Goal: Task Accomplishment & Management: Manage account settings

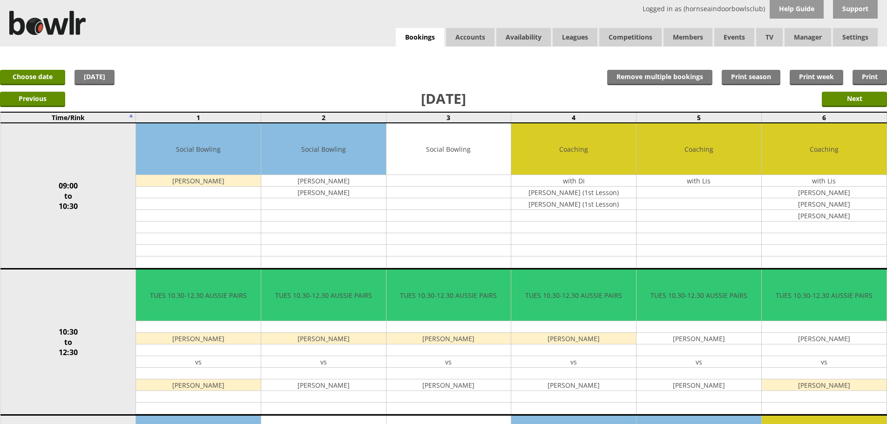
scroll to position [7, 0]
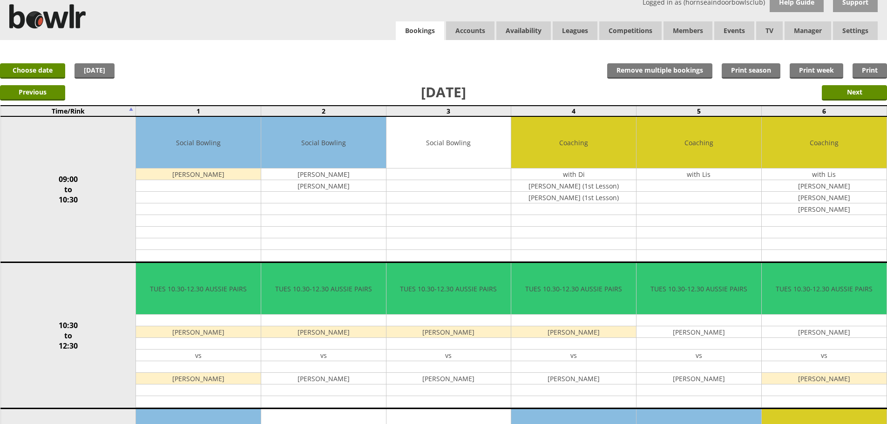
click at [415, 30] on link "Bookings" at bounding box center [420, 30] width 48 height 19
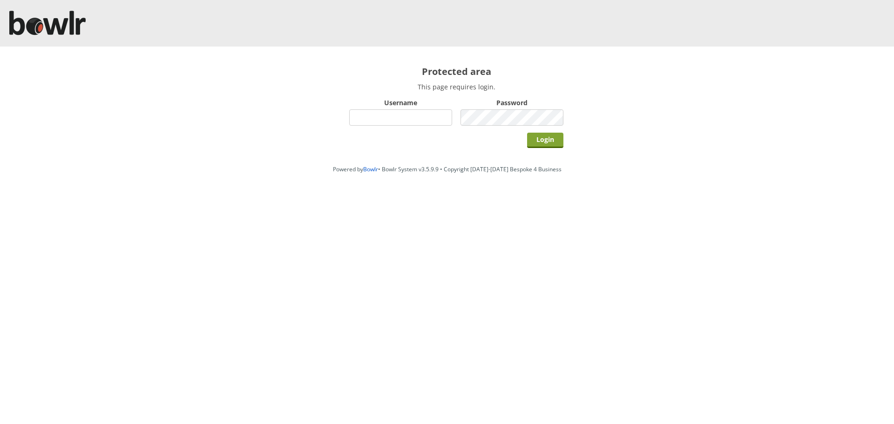
type input "hornseaindoorbowlsclub"
click at [533, 144] on input "Login" at bounding box center [545, 140] width 36 height 15
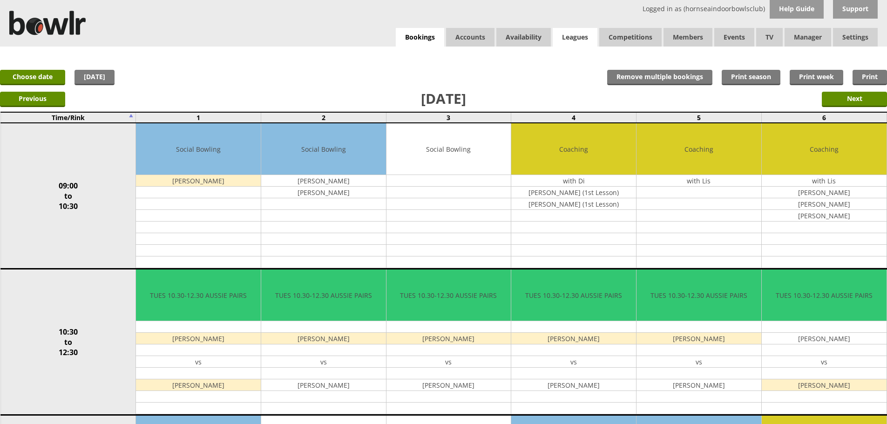
click at [581, 40] on link "Leagues" at bounding box center [575, 37] width 45 height 19
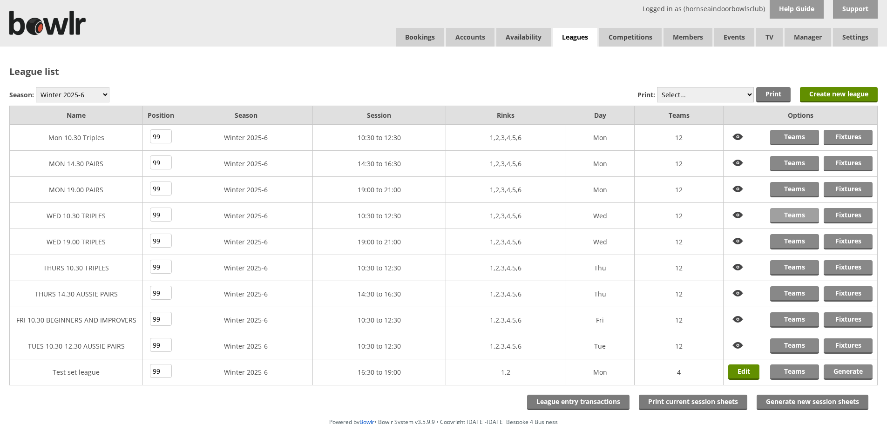
click at [791, 211] on link "Teams" at bounding box center [794, 215] width 49 height 15
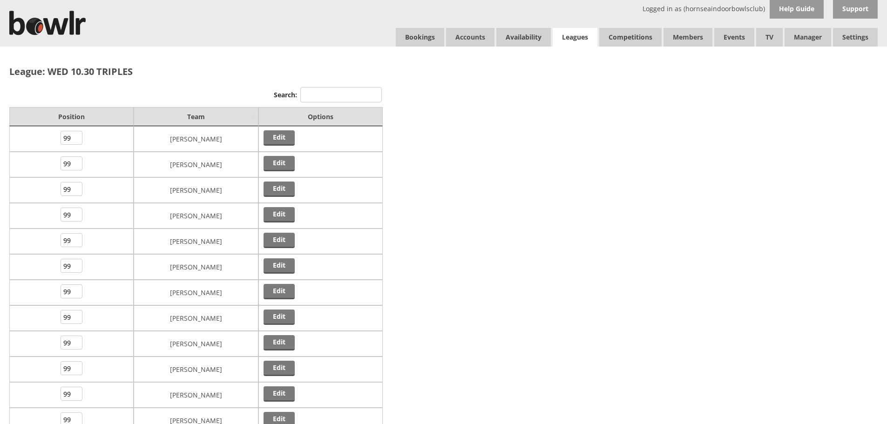
click at [578, 35] on link "Leagues" at bounding box center [575, 37] width 45 height 19
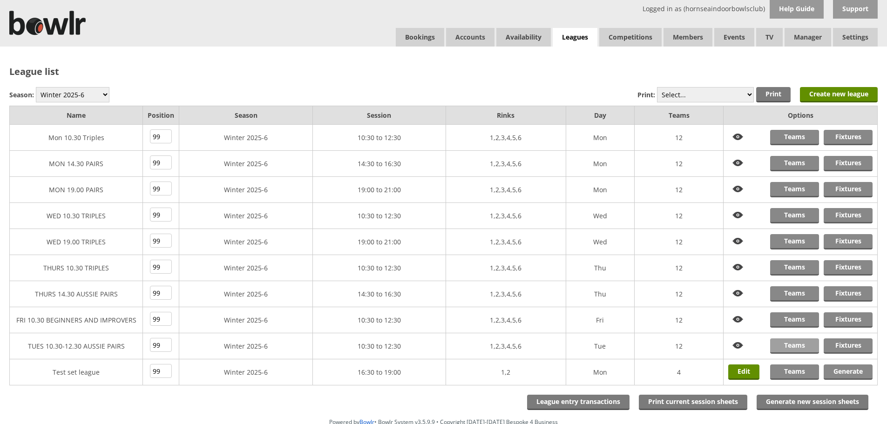
click at [802, 341] on link "Teams" at bounding box center [794, 346] width 49 height 15
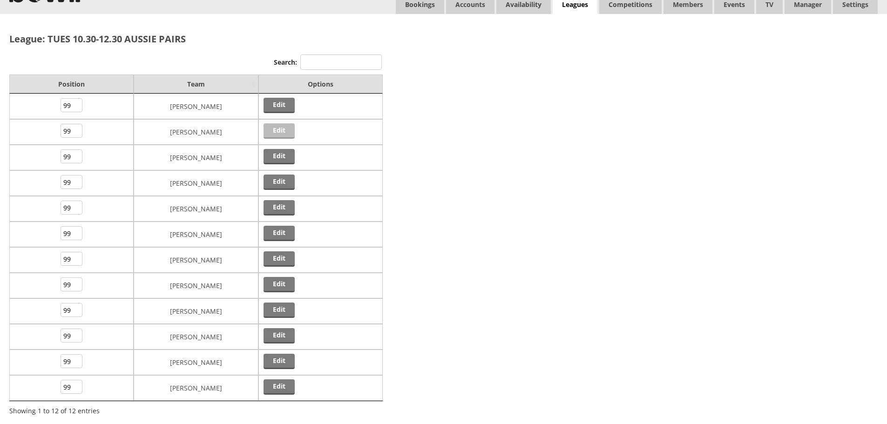
scroll to position [93, 0]
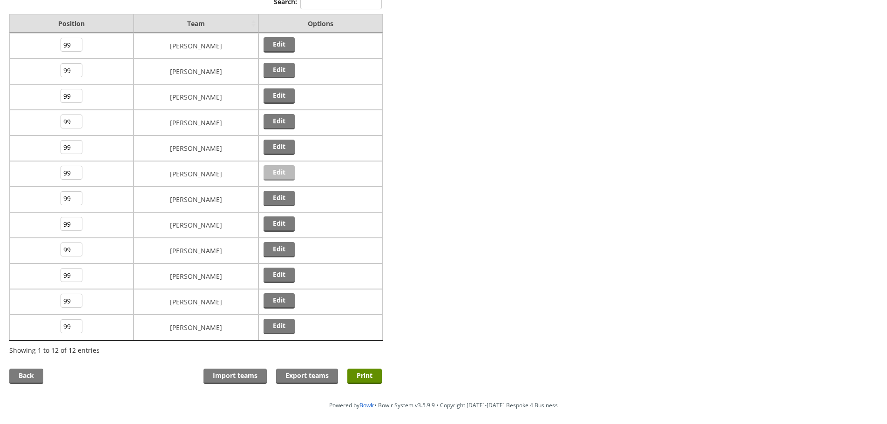
click at [273, 177] on link "Edit" at bounding box center [279, 172] width 31 height 15
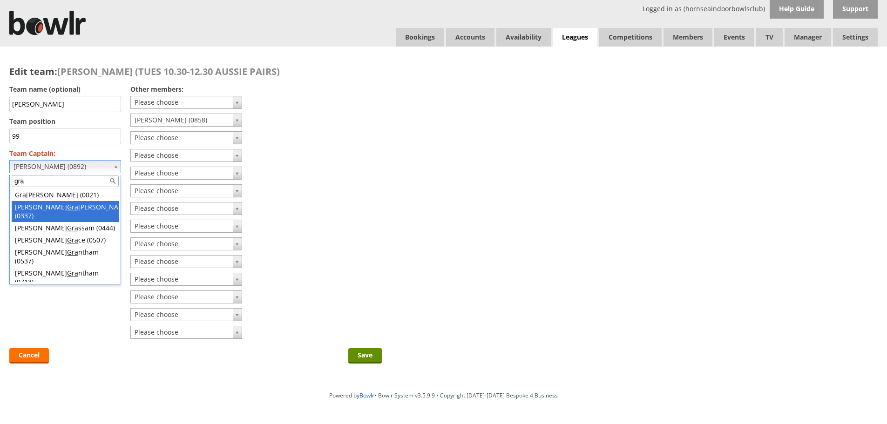
type input "gra"
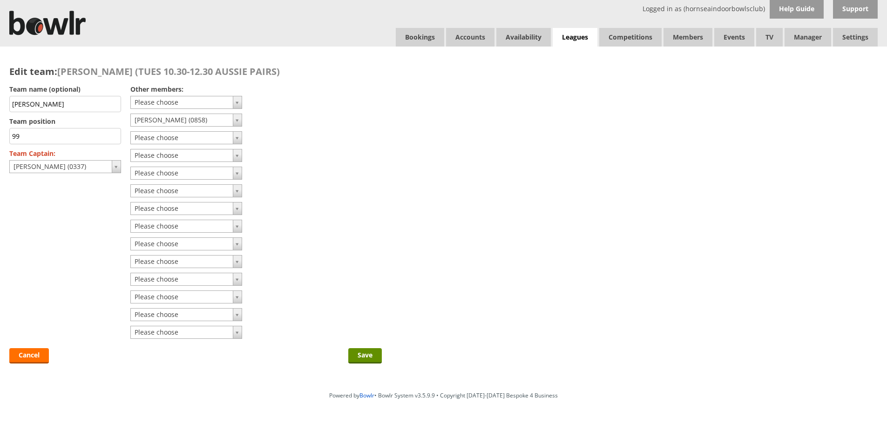
drag, startPoint x: 65, startPoint y: 103, endPoint x: 0, endPoint y: 106, distance: 65.3
click at [0, 106] on div "Edit team: David Tooley (TUES 10.30-12.30 AUSSIE PAIRS) Team name (optional) Da…" at bounding box center [195, 217] width 391 height 341
type input "David Grainger"
click at [356, 353] on input "Save" at bounding box center [365, 355] width 34 height 15
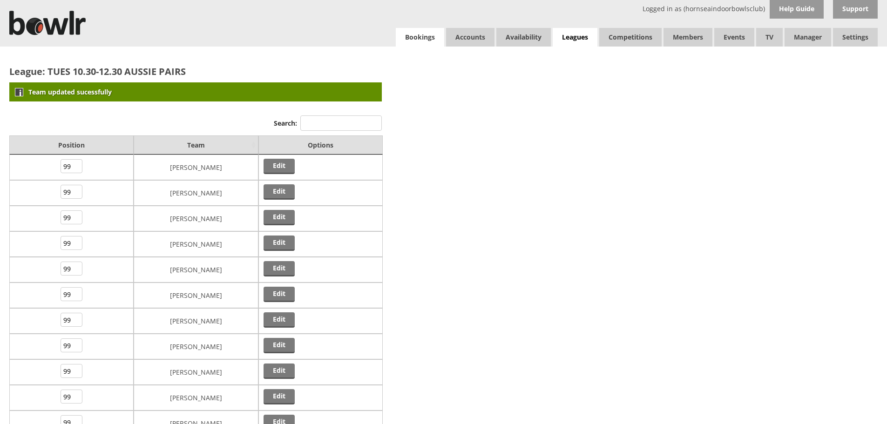
click at [434, 35] on link "Bookings" at bounding box center [420, 37] width 48 height 19
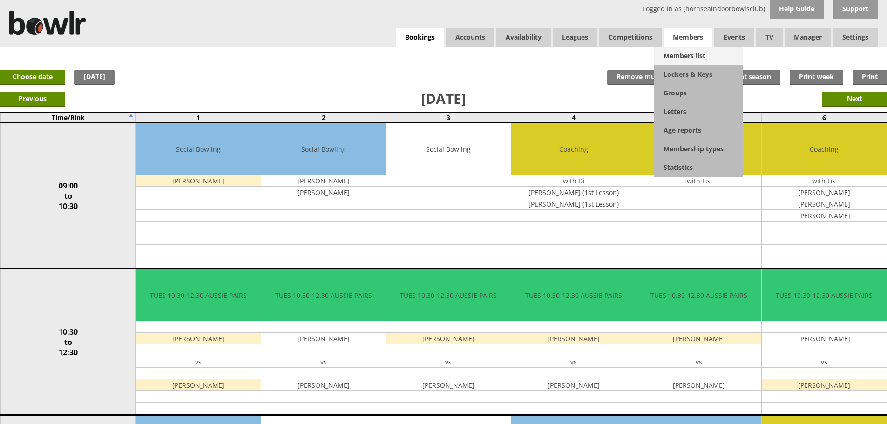
click at [707, 50] on link "Members list" at bounding box center [698, 56] width 89 height 19
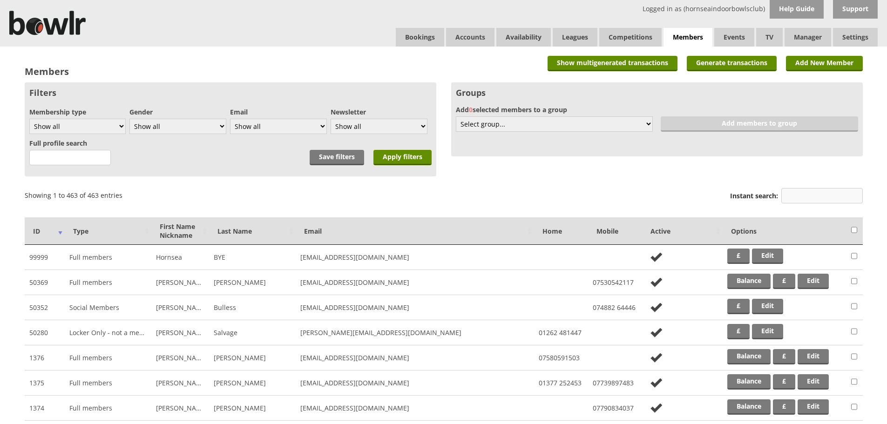
click at [827, 192] on input "Instant search:" at bounding box center [823, 195] width 82 height 15
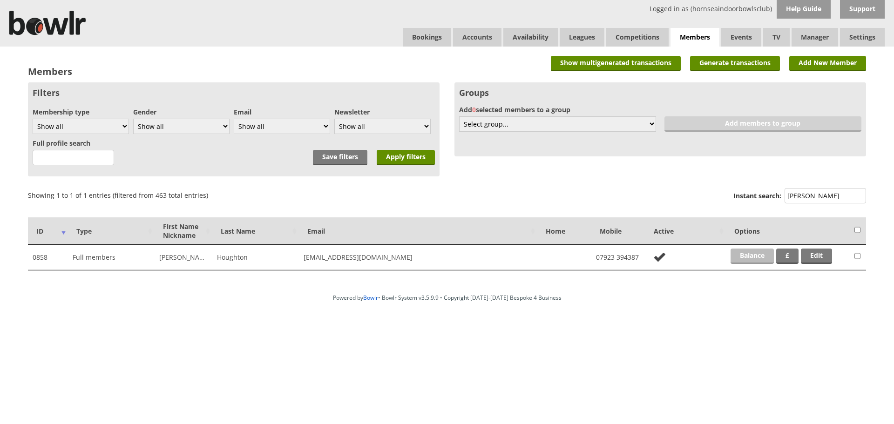
type input "hough"
click at [743, 262] on link "Balance" at bounding box center [752, 256] width 43 height 15
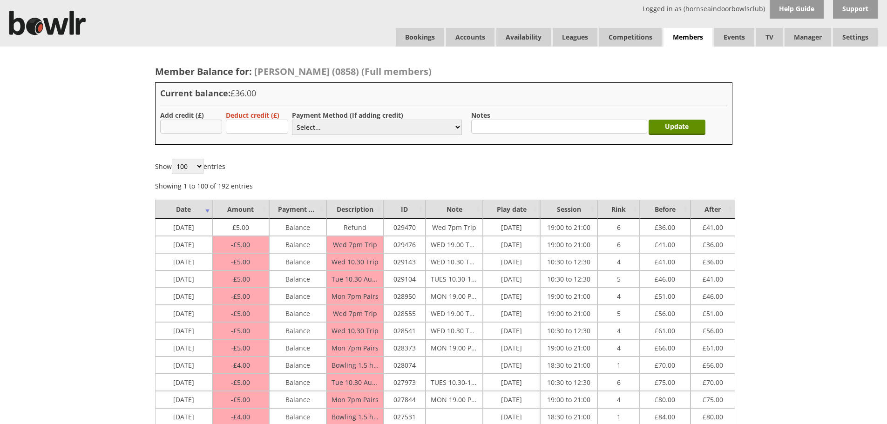
click at [184, 129] on input "text" at bounding box center [191, 127] width 62 height 14
type input "100"
click at [303, 129] on select "Select... Cash Card Cheque Bank Transfer Other Member Card Gift Voucher Balance" at bounding box center [377, 127] width 170 height 15
select select "2"
click at [292, 120] on select "Select... Cash Card Cheque Bank Transfer Other Member Card Gift Voucher Balance" at bounding box center [377, 127] width 170 height 15
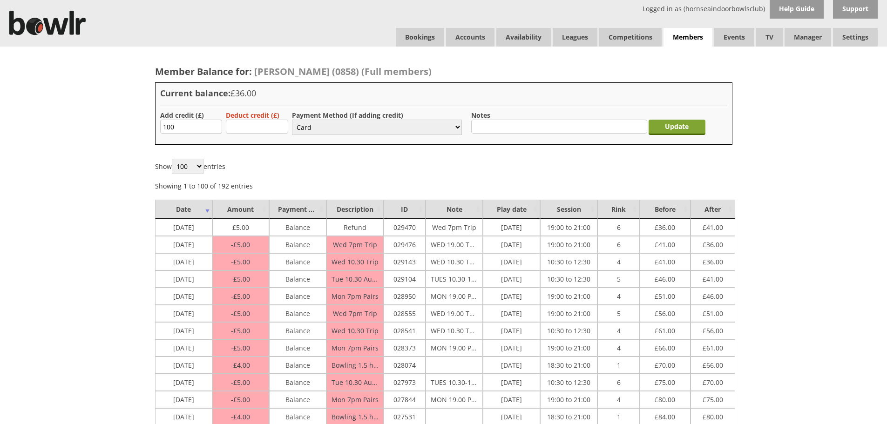
click at [685, 130] on input "Update" at bounding box center [677, 127] width 57 height 15
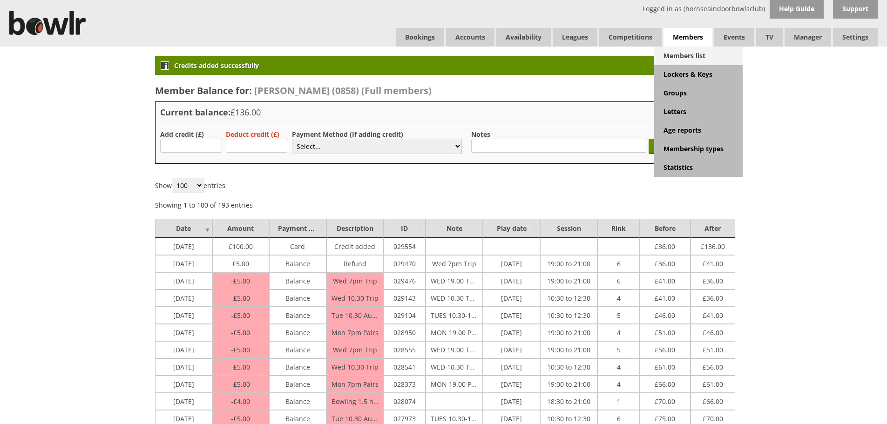
click at [687, 65] on link "Members list" at bounding box center [698, 56] width 89 height 19
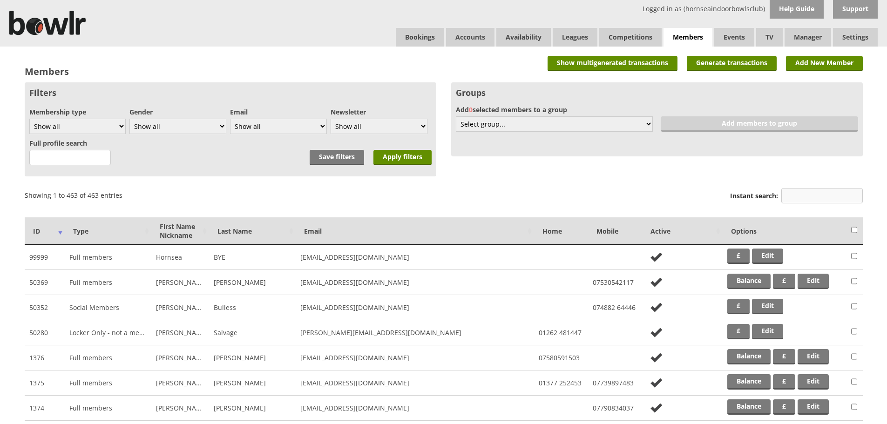
click at [801, 189] on input "Instant search:" at bounding box center [823, 195] width 82 height 15
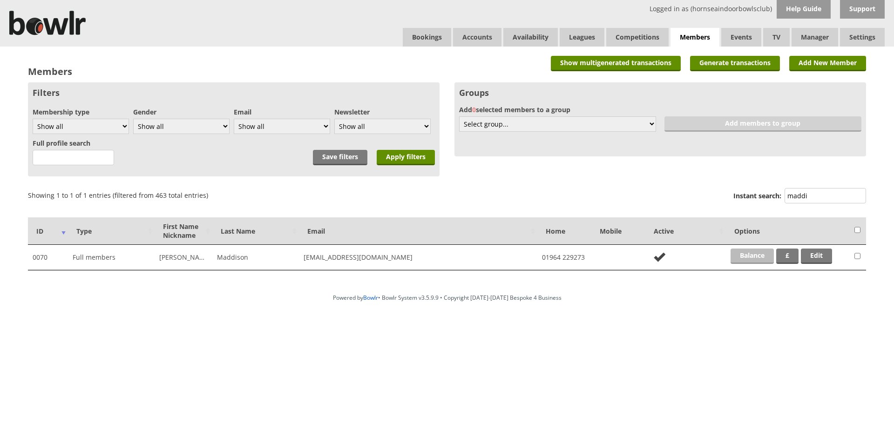
type input "maddi"
click at [761, 251] on link "Balance" at bounding box center [752, 256] width 43 height 15
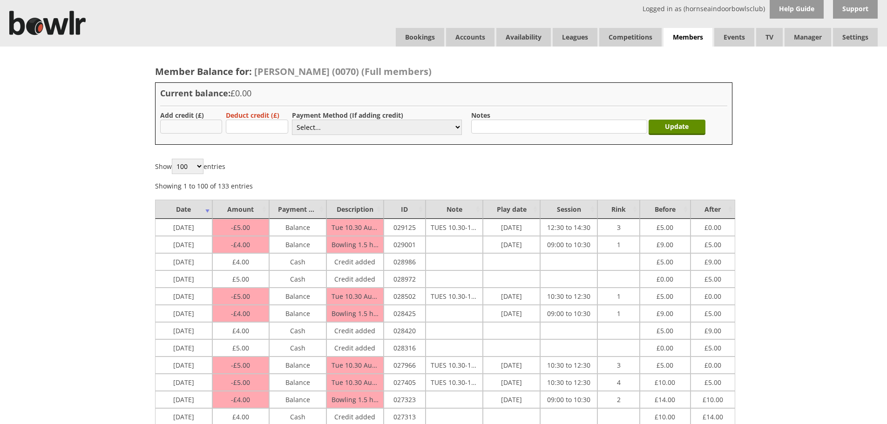
click at [177, 122] on input "text" at bounding box center [191, 127] width 62 height 14
type input "5.00"
click at [302, 132] on select "Select... Cash Card Cheque Bank Transfer Other Member Card Gift Voucher Balance" at bounding box center [377, 127] width 170 height 15
click at [292, 120] on select "Select... Cash Card Cheque Bank Transfer Other Member Card Gift Voucher Balance" at bounding box center [377, 127] width 170 height 15
click at [291, 127] on form "Add credit (£) 5.00 Deduct credit (£) Payment Method (If adding credit) Select.…" at bounding box center [443, 125] width 567 height 29
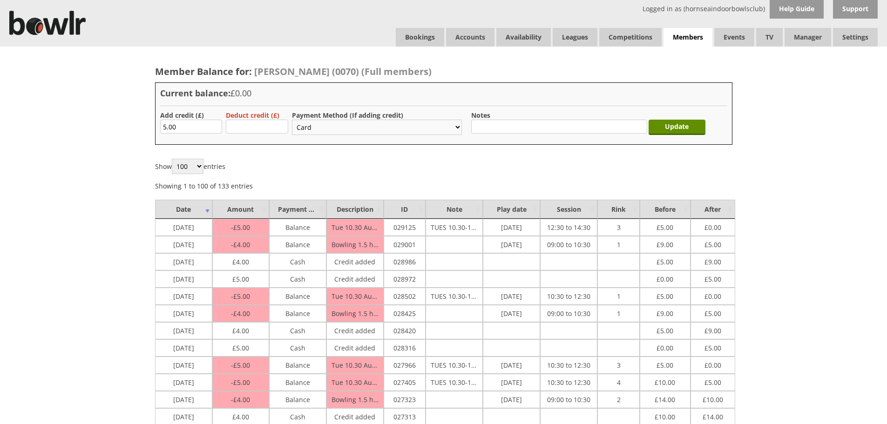
click at [297, 128] on select "Select... Cash Card Cheque Bank Transfer Other Member Card Gift Voucher Balance" at bounding box center [377, 127] width 170 height 15
select select "1"
click at [292, 120] on select "Select... Cash Card Cheque Bank Transfer Other Member Card Gift Voucher Balance" at bounding box center [377, 127] width 170 height 15
click at [668, 126] on input "Update" at bounding box center [677, 127] width 57 height 15
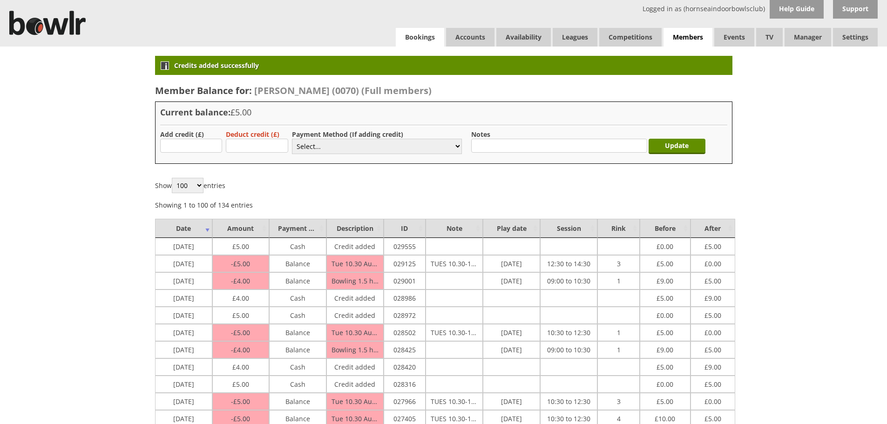
click at [426, 37] on link "Bookings" at bounding box center [420, 37] width 48 height 19
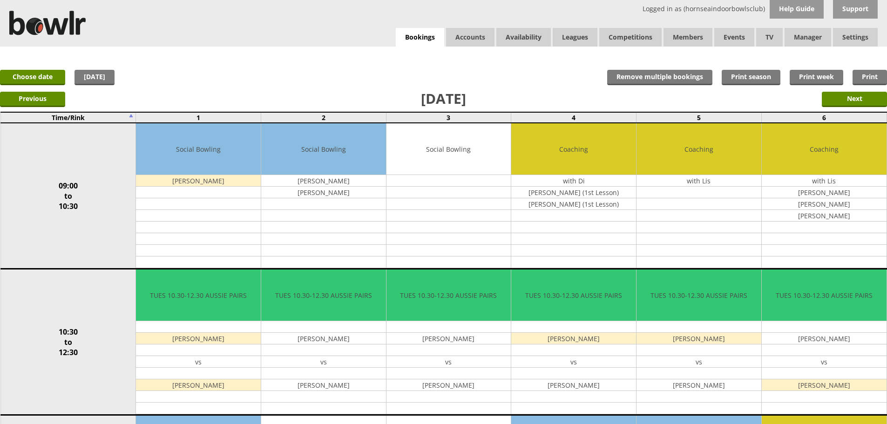
drag, startPoint x: 362, startPoint y: 54, endPoint x: 341, endPoint y: 50, distance: 22.1
click at [346, 61] on div "x Move Booking Move to other date: 07-10-2025 09:00 to 10:30 10:30 to 12:30 12:…" at bounding box center [443, 56] width 887 height 19
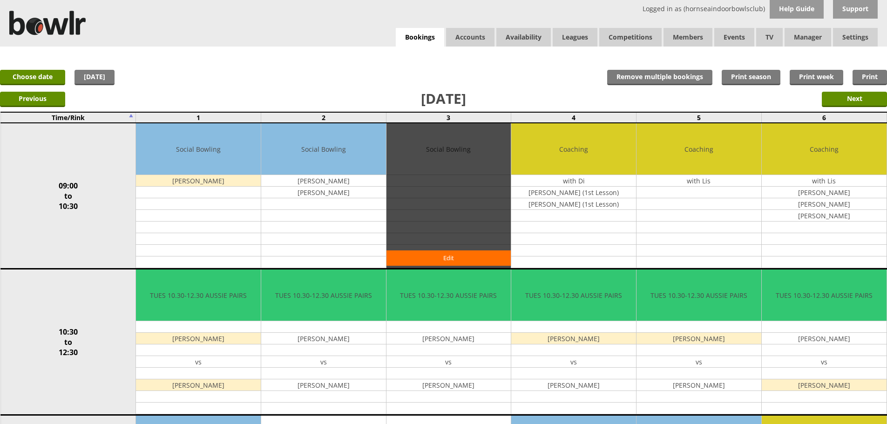
click at [493, 211] on div "Edit" at bounding box center [449, 195] width 125 height 145
click at [473, 175] on div "Edit" at bounding box center [449, 195] width 125 height 145
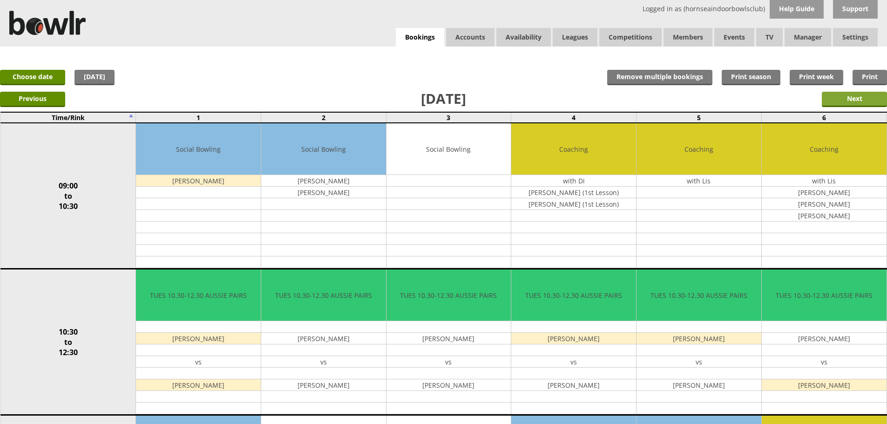
click at [854, 96] on input "Next" at bounding box center [854, 99] width 65 height 15
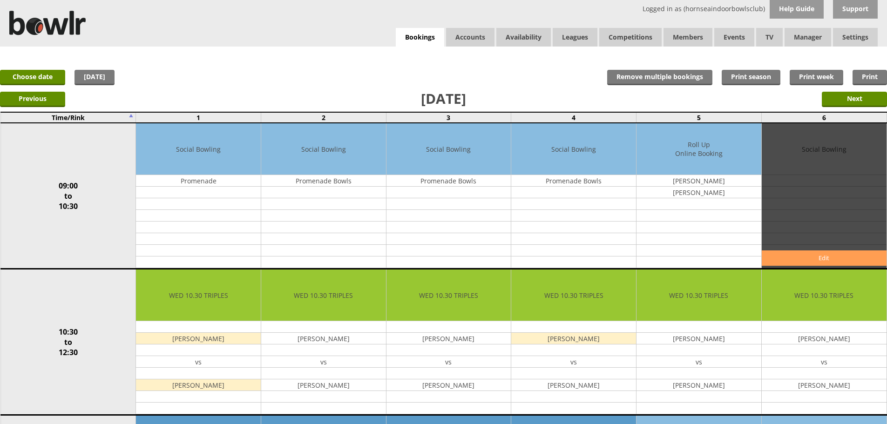
click at [826, 259] on link "Edit" at bounding box center [824, 258] width 125 height 15
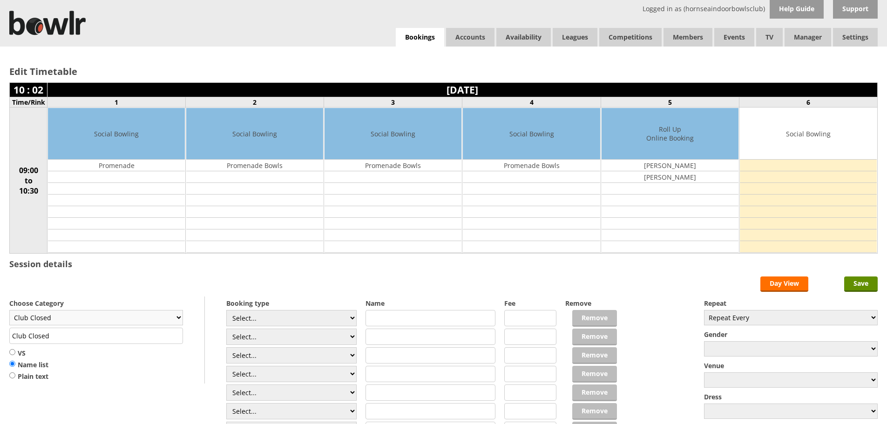
click at [179, 315] on select "Club Closed Singles League Triples League Pairs League Friendly Social Bowling …" at bounding box center [96, 317] width 174 height 15
select select "133"
click at [9, 310] on select "Club Closed Singles League Triples League Pairs League Friendly Social Bowling …" at bounding box center [96, 317] width 174 height 15
type input "Coaching"
click at [354, 319] on select "Select... Club Competition (Member) Club Competition (Visitor) National (Member…" at bounding box center [291, 318] width 130 height 16
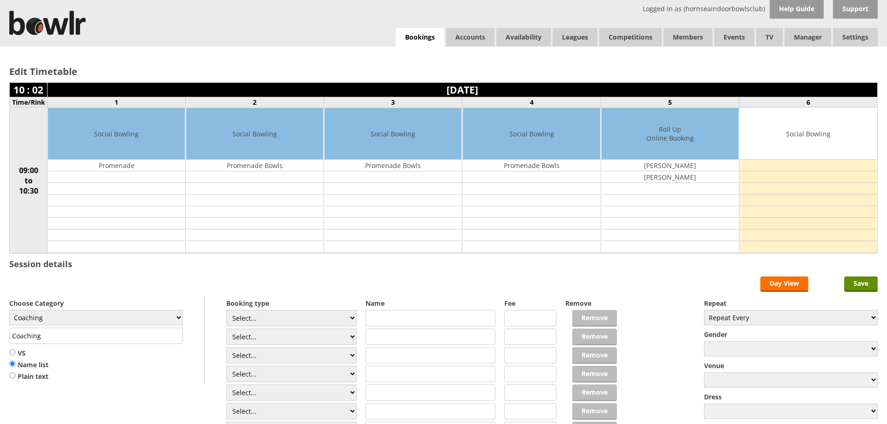
click at [437, 317] on input "text" at bounding box center [431, 318] width 130 height 16
type input "[PERSON_NAME]"
click at [401, 341] on input "text" at bounding box center [431, 337] width 130 height 16
type input "CFhris Ford"
click at [863, 285] on input "Save" at bounding box center [862, 284] width 34 height 15
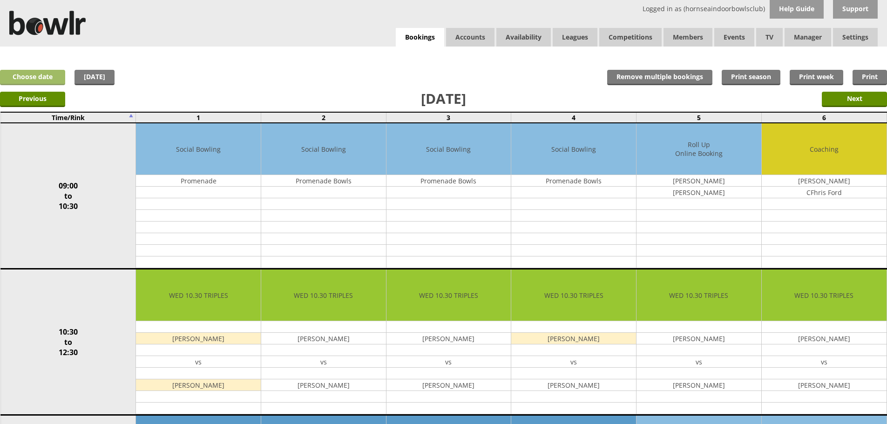
click at [41, 77] on link "Choose date" at bounding box center [32, 77] width 65 height 15
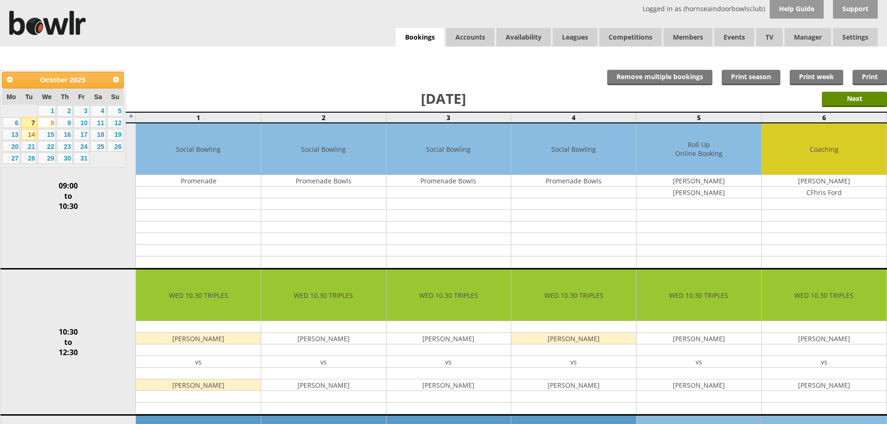
click at [29, 135] on link "14" at bounding box center [29, 134] width 16 height 11
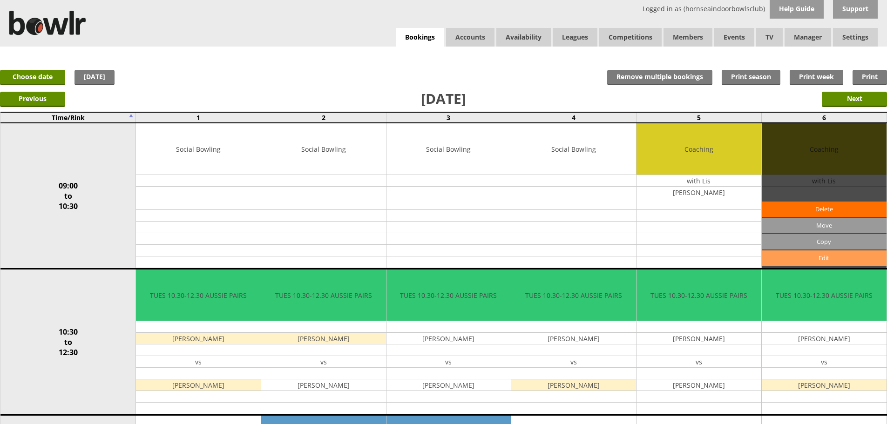
click at [818, 255] on link "Edit" at bounding box center [824, 258] width 125 height 15
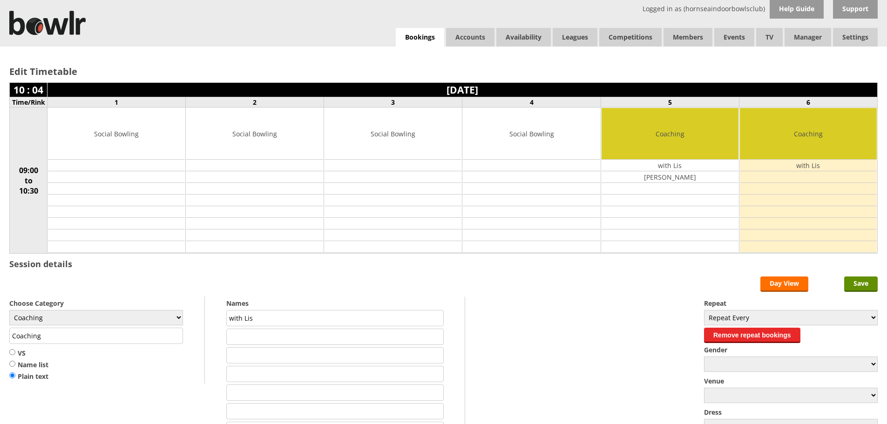
click at [779, 176] on td at bounding box center [808, 177] width 137 height 12
click at [237, 336] on input "text" at bounding box center [334, 337] width 217 height 16
type input "[PERSON_NAME]"
click at [247, 355] on input "text" at bounding box center [334, 356] width 217 height 16
type input "Chris Ford"
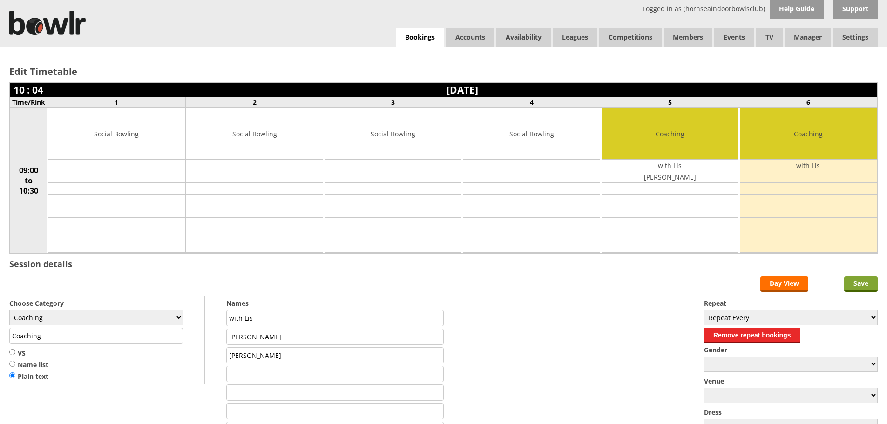
click at [866, 285] on input "Save" at bounding box center [862, 284] width 34 height 15
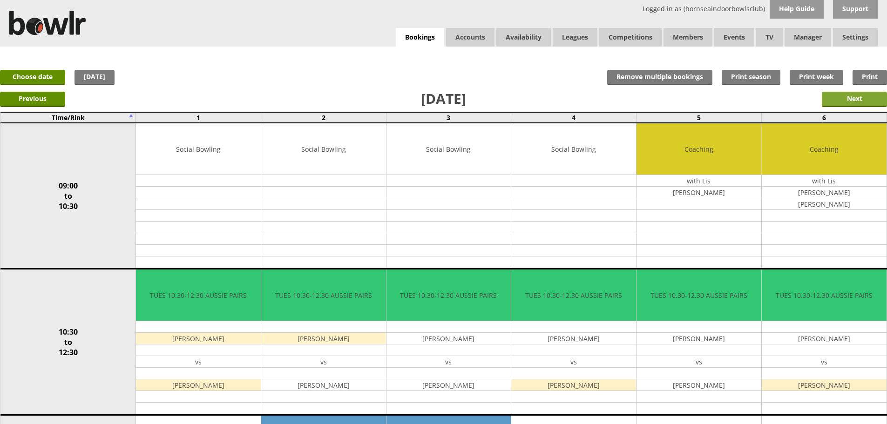
click at [840, 99] on input "Next" at bounding box center [854, 99] width 65 height 15
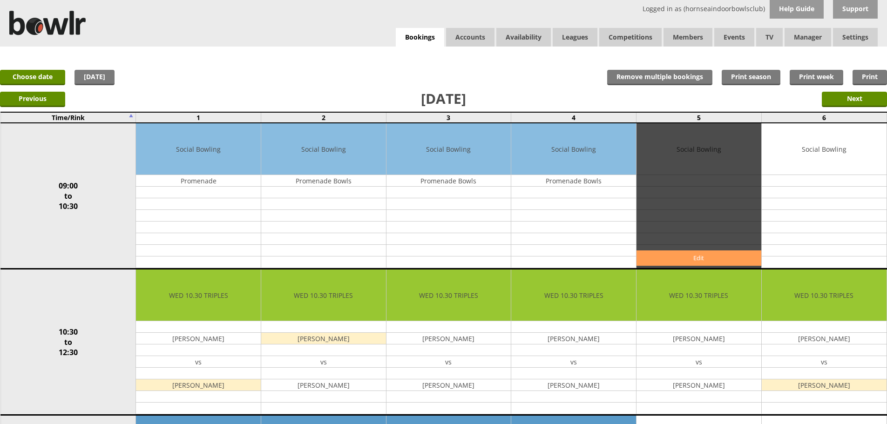
click at [696, 259] on link "Edit" at bounding box center [699, 258] width 125 height 15
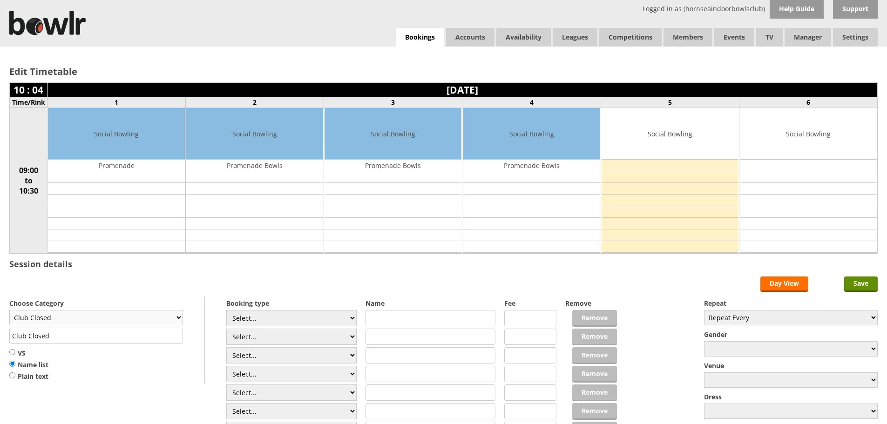
click at [179, 317] on select "Club Closed Singles League Triples League Pairs League Friendly Social Bowling …" at bounding box center [96, 317] width 174 height 15
select select "133"
click at [9, 310] on select "Club Closed Singles League Triples League Pairs League Friendly Social Bowling …" at bounding box center [96, 317] width 174 height 15
type input "Coaching"
click at [385, 320] on input "text" at bounding box center [431, 318] width 130 height 16
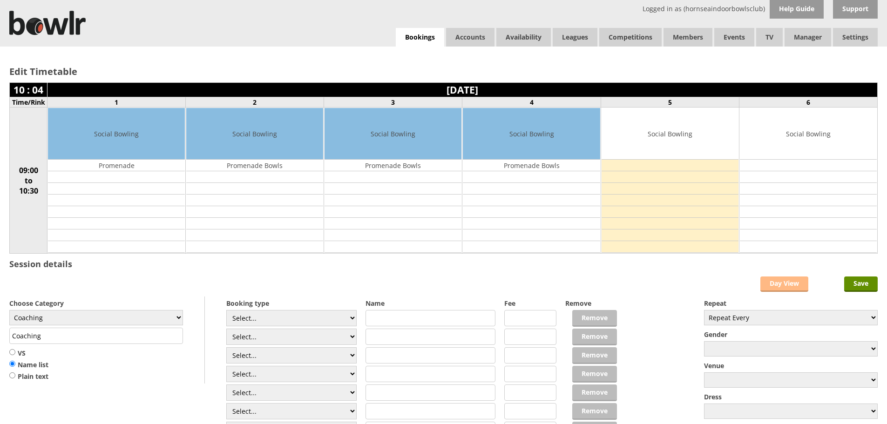
click at [787, 282] on link "Day View" at bounding box center [785, 284] width 48 height 15
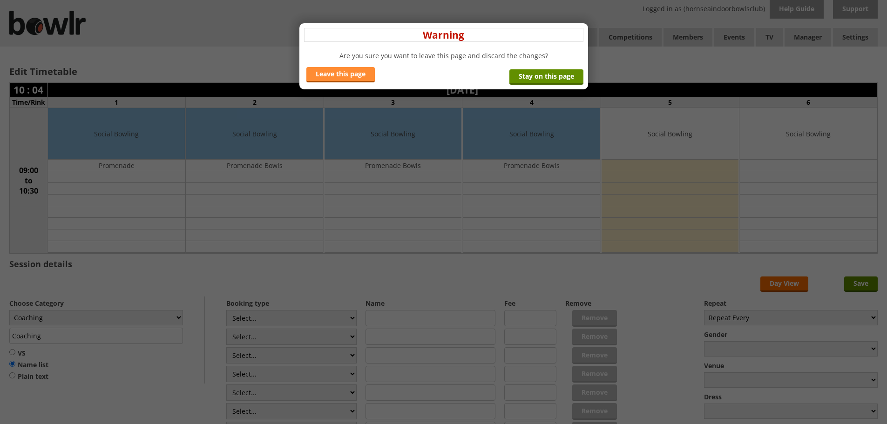
click at [317, 75] on link "Leave this page" at bounding box center [341, 74] width 68 height 15
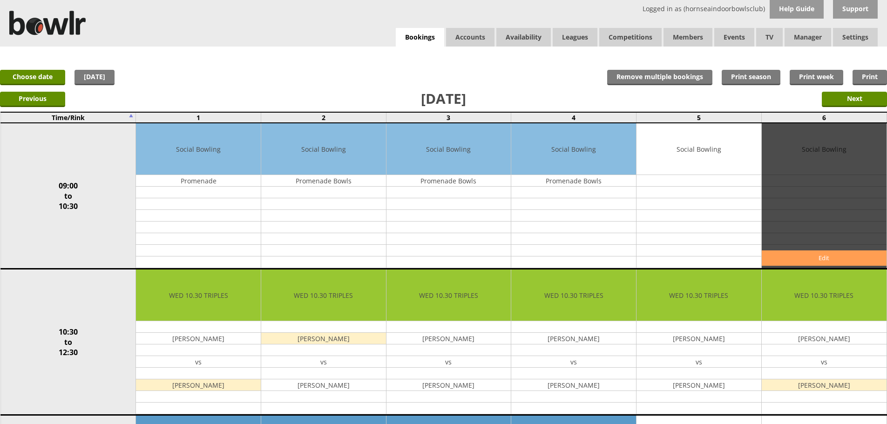
click at [816, 260] on link "Edit" at bounding box center [824, 258] width 125 height 15
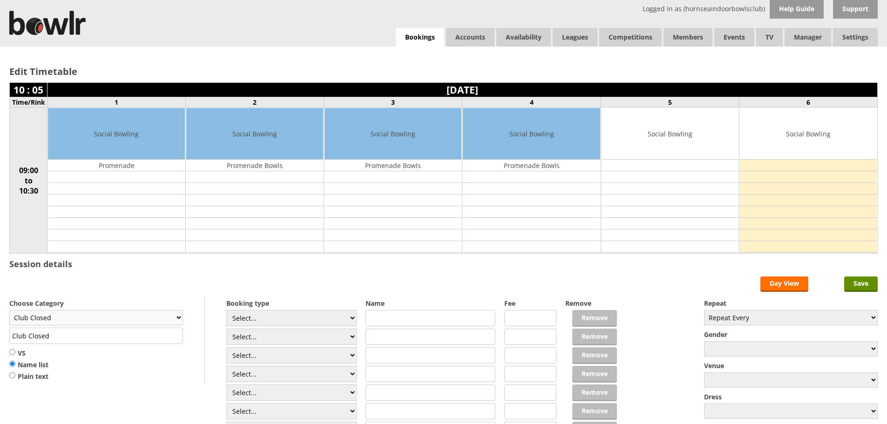
click at [182, 320] on select "Club Closed Singles League Triples League Pairs League Friendly Social Bowling …" at bounding box center [96, 317] width 174 height 15
select select "133"
click at [9, 310] on select "Club Closed Singles League Triples League Pairs League Friendly Social Bowling …" at bounding box center [96, 317] width 174 height 15
type input "Coaching"
click at [381, 320] on input "text" at bounding box center [431, 318] width 130 height 16
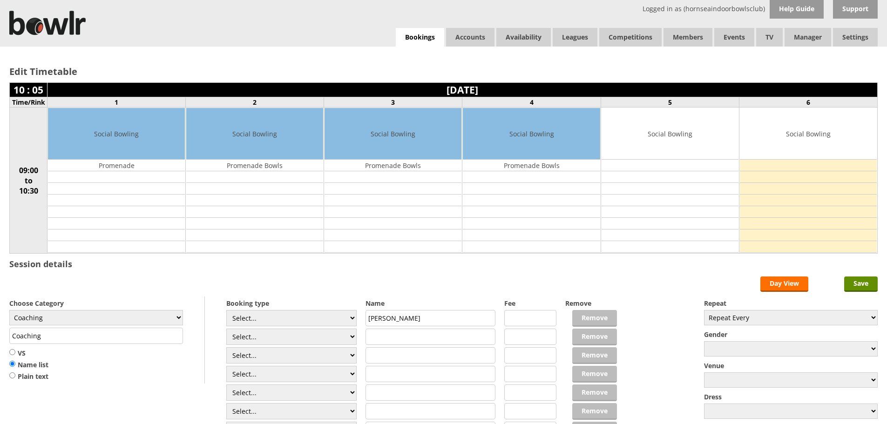
type input "Diane Ford"
click at [382, 338] on input "text" at bounding box center [431, 337] width 130 height 16
type input "Chris Ford"
click at [857, 286] on input "Save" at bounding box center [862, 284] width 34 height 15
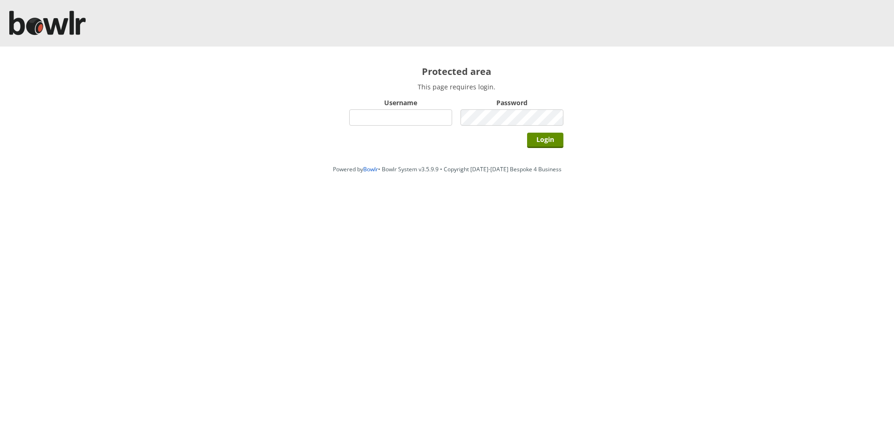
type input "hornseaindoorbowlsclub"
click at [540, 152] on div "Protected area This page requires login. Username hornseaindoorbowlsclub Passwo…" at bounding box center [457, 104] width 252 height 114
click at [545, 139] on input "Login" at bounding box center [545, 140] width 36 height 15
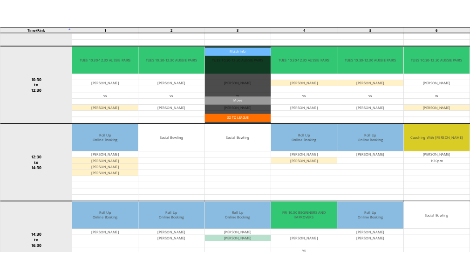
scroll to position [373, 0]
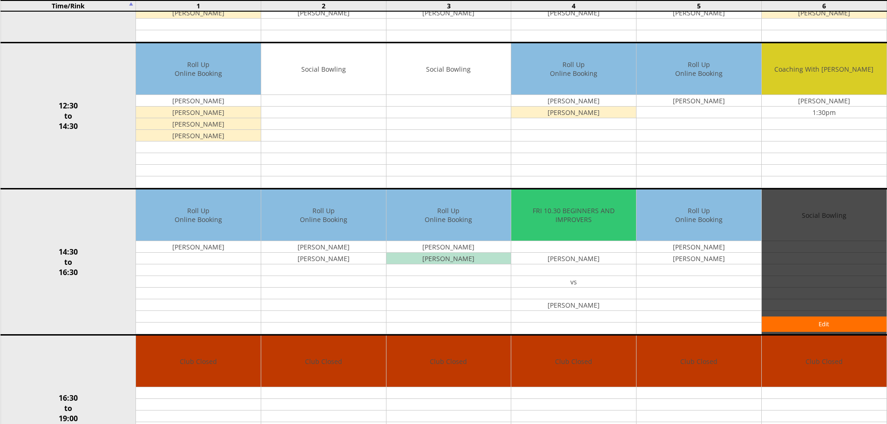
click at [762, 195] on div "Edit" at bounding box center [824, 262] width 125 height 145
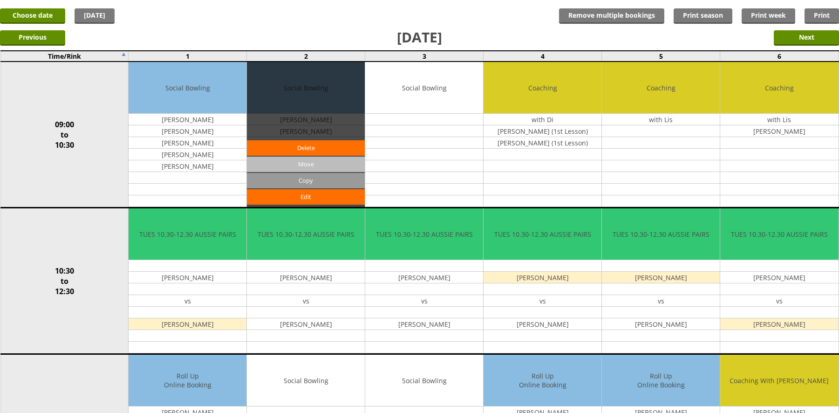
scroll to position [0, 0]
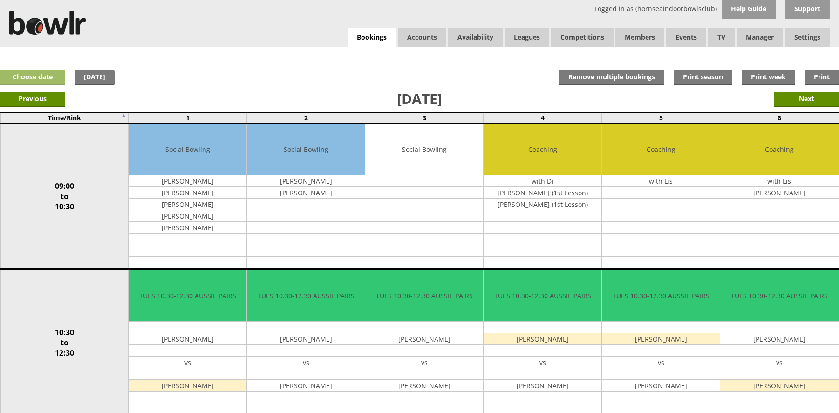
click at [44, 78] on link "Choose date" at bounding box center [32, 77] width 65 height 15
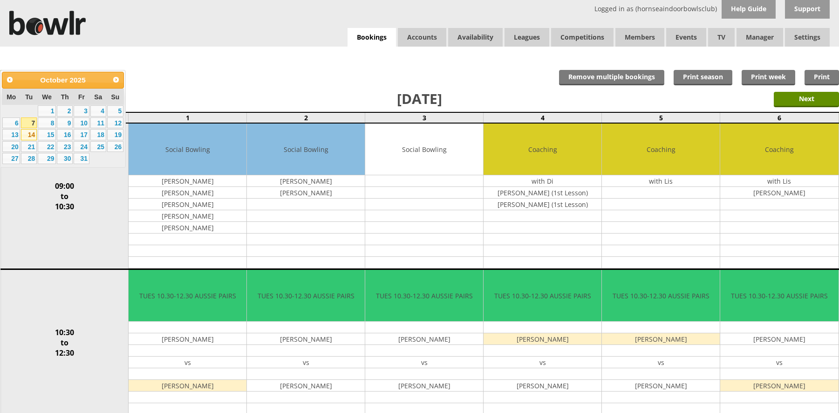
click at [34, 131] on link "14" at bounding box center [29, 134] width 16 height 11
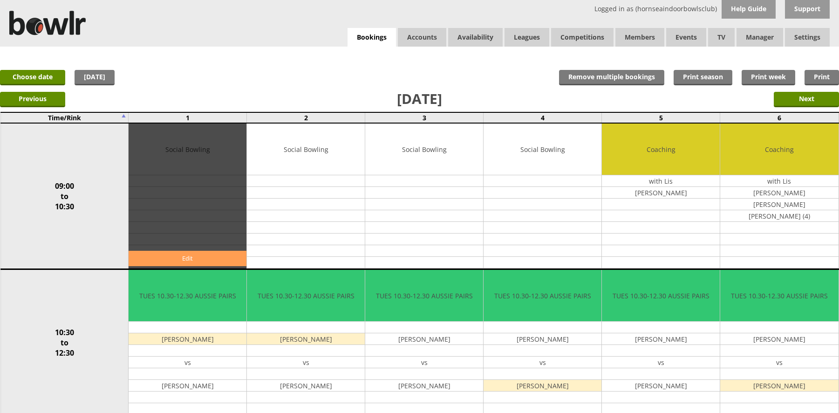
click at [218, 260] on link "Edit" at bounding box center [188, 258] width 118 height 15
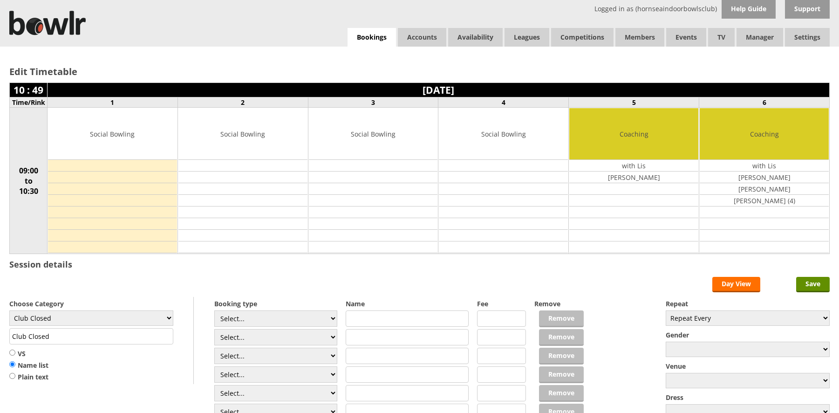
scroll to position [47, 0]
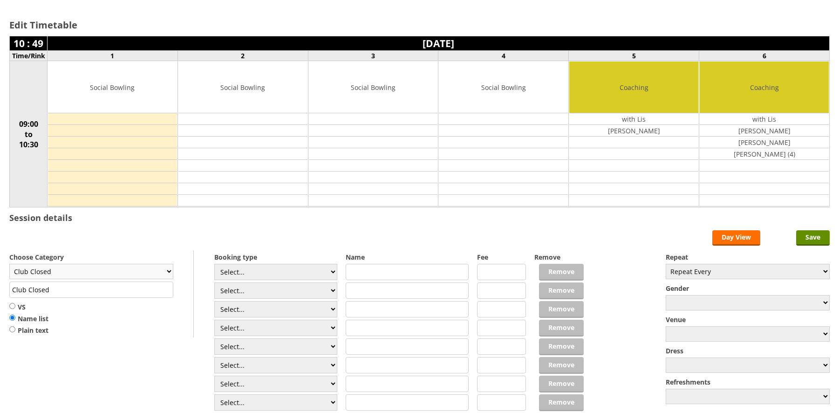
click at [134, 268] on select "Club Closed Singles League Triples League Pairs League Friendly Social Bowling …" at bounding box center [91, 271] width 164 height 15
select select "132"
click at [9, 264] on select "Club Closed Singles League Triples League Pairs League Friendly Social Bowling …" at bounding box center [91, 271] width 164 height 15
type input "Social Bowling"
click at [262, 271] on select "Select... Club Competition (Member) Club Competition (Visitor) National (Member…" at bounding box center [275, 272] width 123 height 16
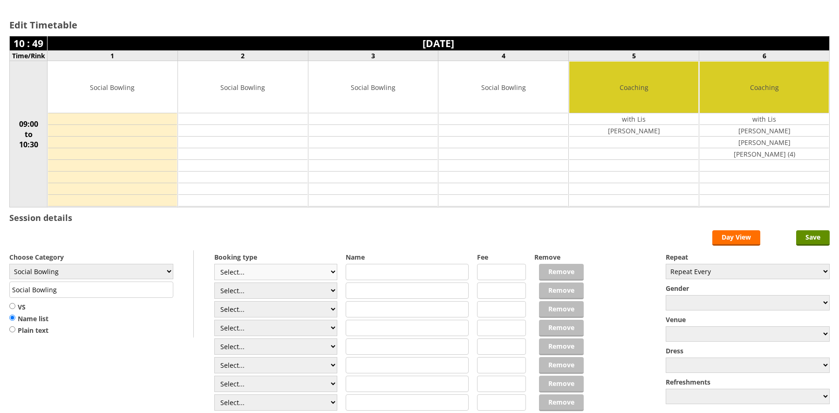
select select "1_54"
click at [214, 264] on select "Select... Club Competition (Member) Club Competition (Visitor) National (Member…" at bounding box center [275, 272] width 123 height 16
type input "3.0000"
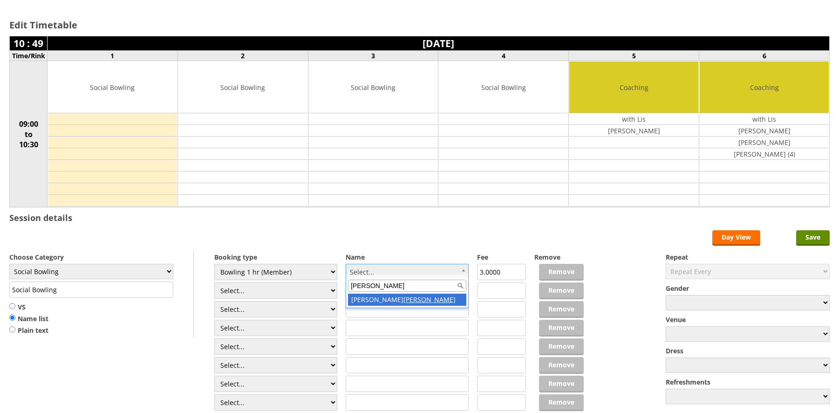
type input "swann"
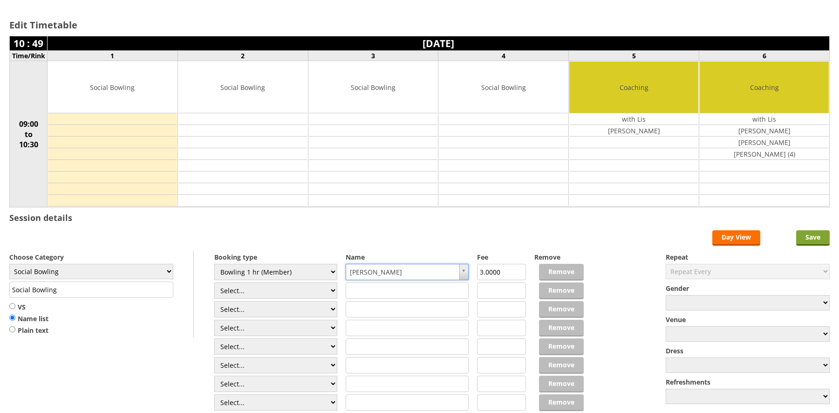
click at [816, 235] on input "Save" at bounding box center [813, 237] width 34 height 15
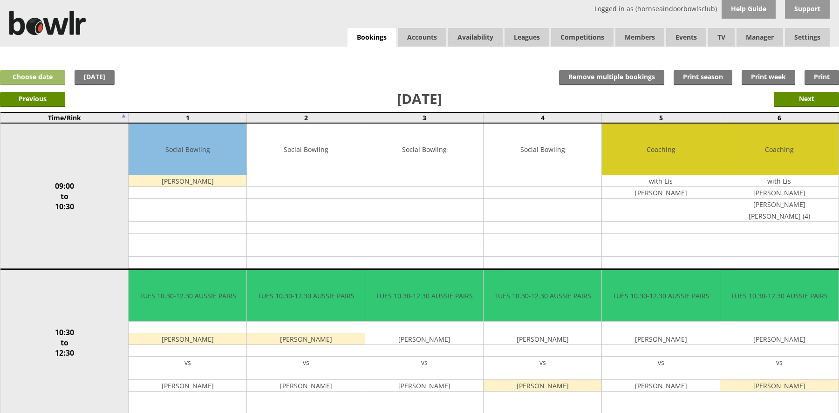
click at [48, 75] on link "Choose date" at bounding box center [32, 77] width 65 height 15
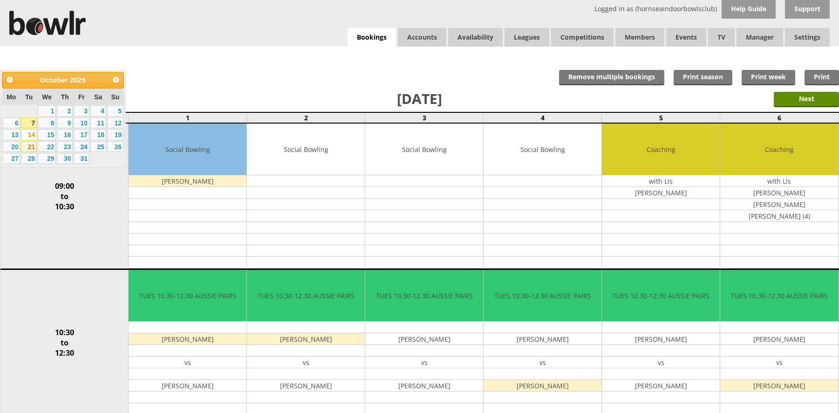
click at [33, 146] on link "21" at bounding box center [29, 146] width 16 height 11
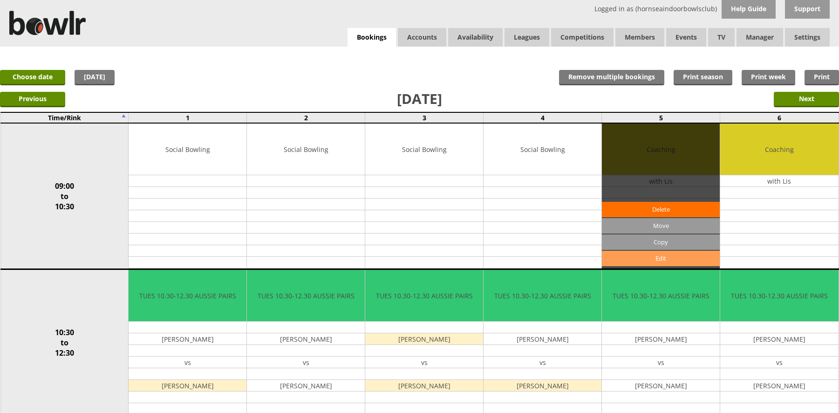
click at [659, 255] on link "Edit" at bounding box center [661, 258] width 118 height 15
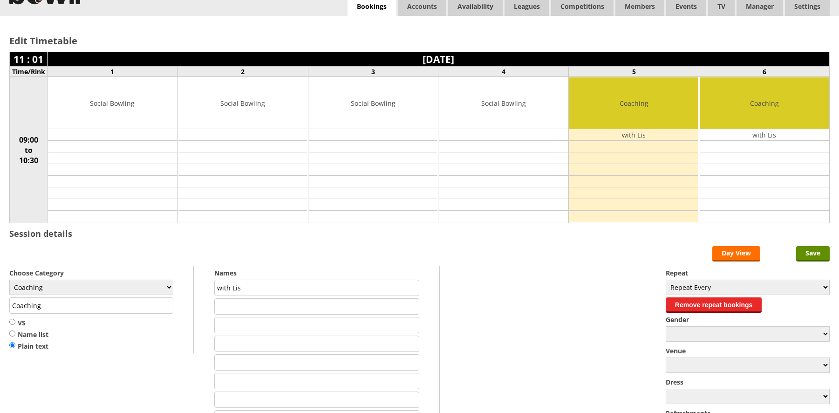
scroll to position [47, 0]
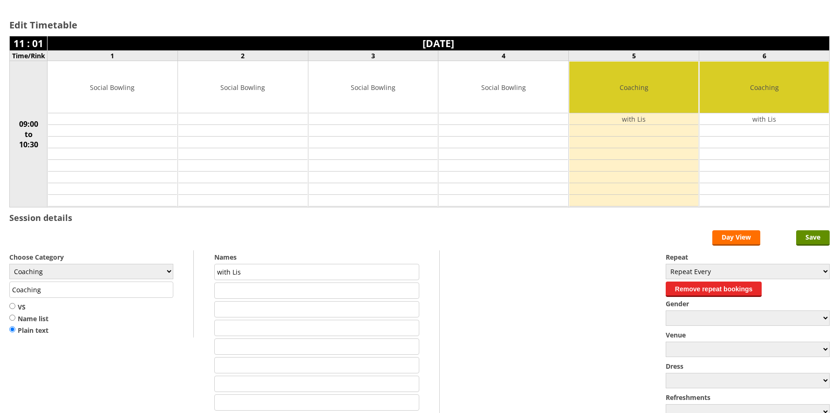
click at [245, 287] on input "text" at bounding box center [316, 290] width 205 height 16
type input "Joe Fairburn"
click at [230, 307] on input "text" at bounding box center [316, 309] width 205 height 16
type input "Debbie Rosenberg"
click at [277, 292] on input "Joe Fairburn" at bounding box center [316, 290] width 205 height 16
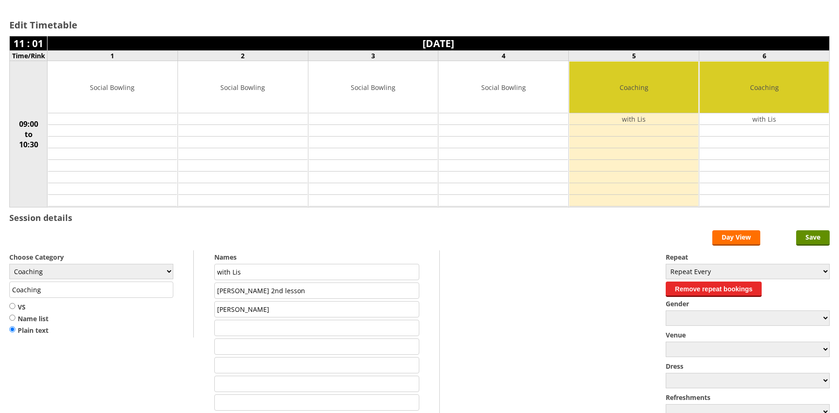
type input "Joe Fairburn 2nd lesson"
click at [293, 309] on input "Debbie Rosenberg" at bounding box center [316, 309] width 205 height 16
type input "Debbie Rosenberg 2nd lesson"
click at [813, 234] on input "Save" at bounding box center [813, 237] width 34 height 15
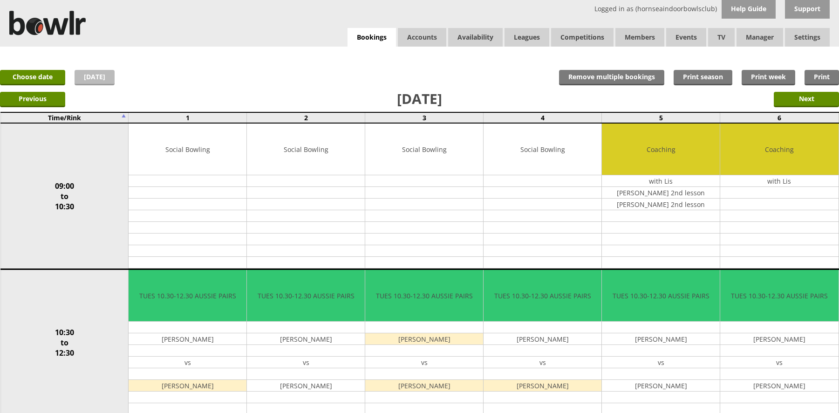
click at [98, 73] on link "[DATE]" at bounding box center [95, 77] width 40 height 15
